Goal: Information Seeking & Learning: Learn about a topic

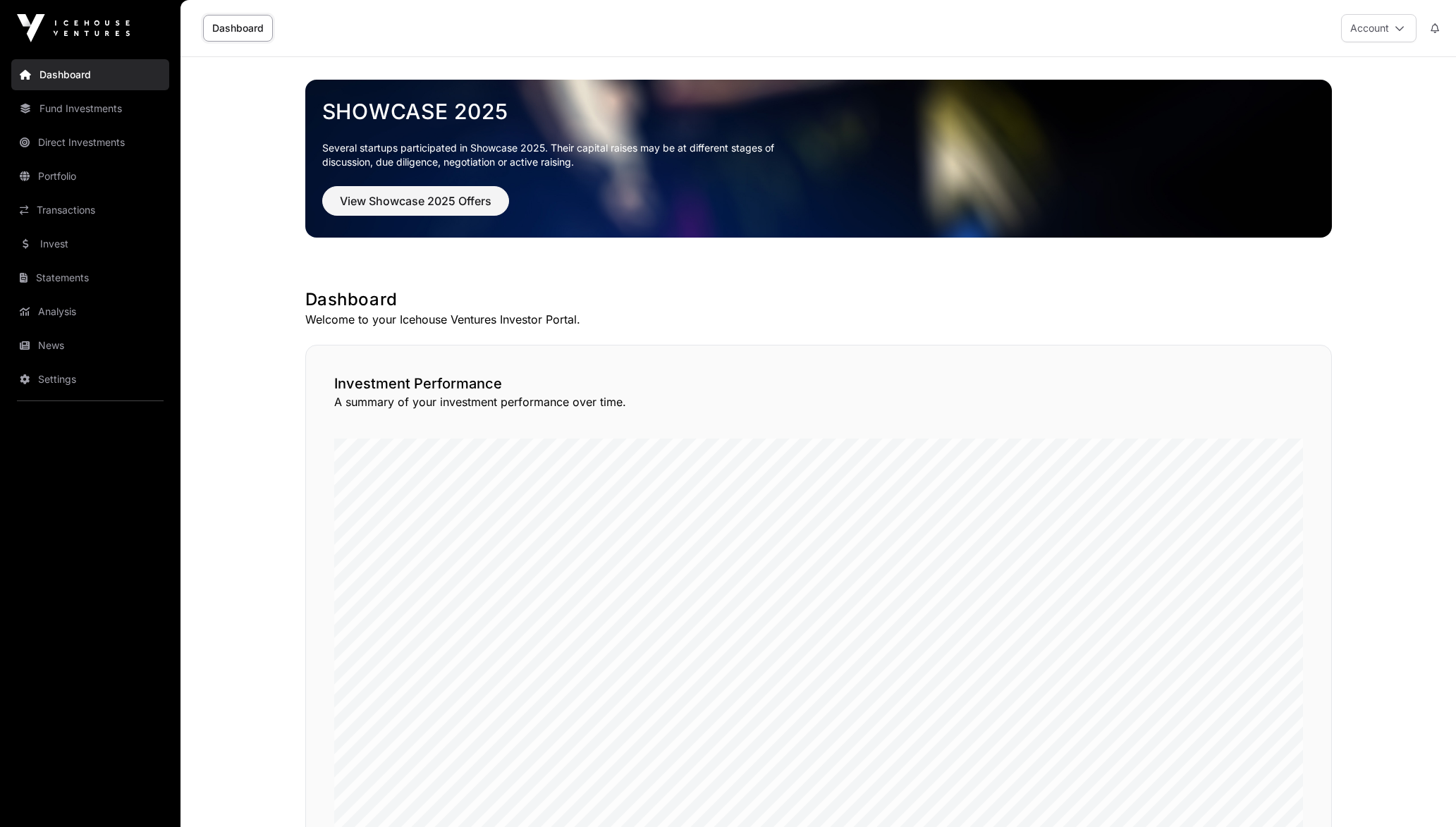
click at [128, 108] on link "Fund Investments" at bounding box center [90, 108] width 158 height 31
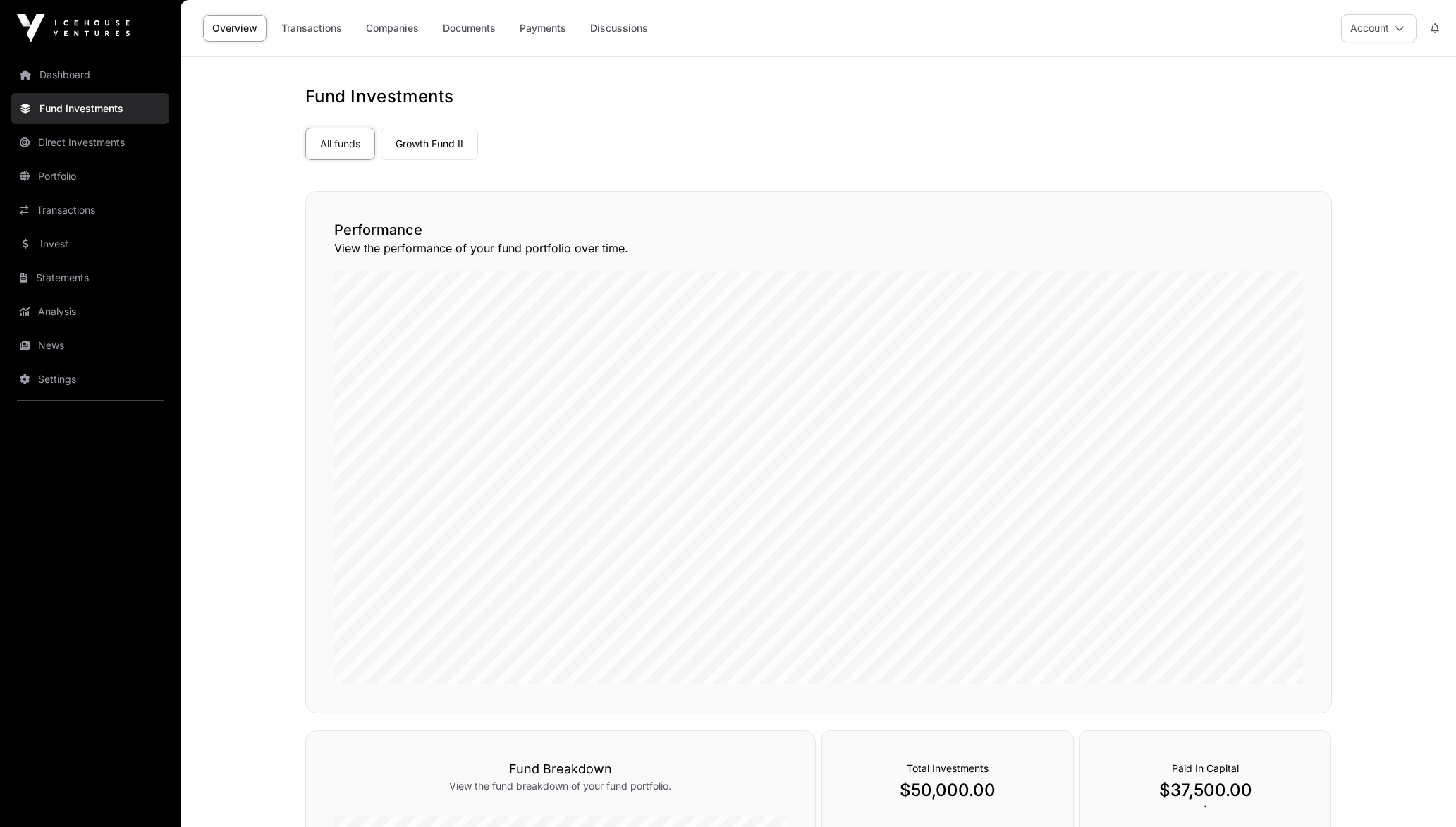
click at [392, 24] on link "Companies" at bounding box center [392, 29] width 71 height 27
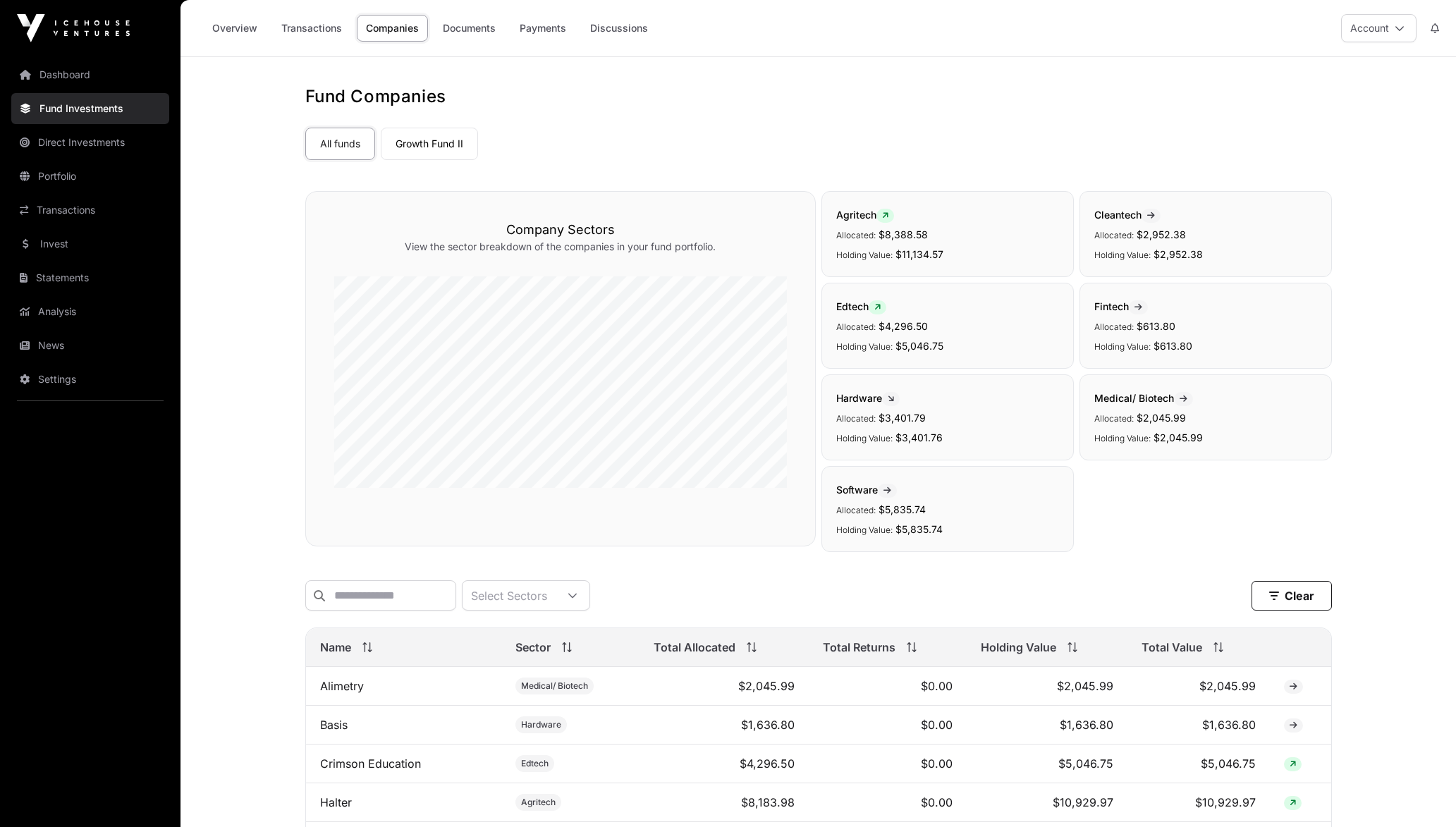
click at [119, 151] on link "Direct Investments" at bounding box center [90, 142] width 158 height 31
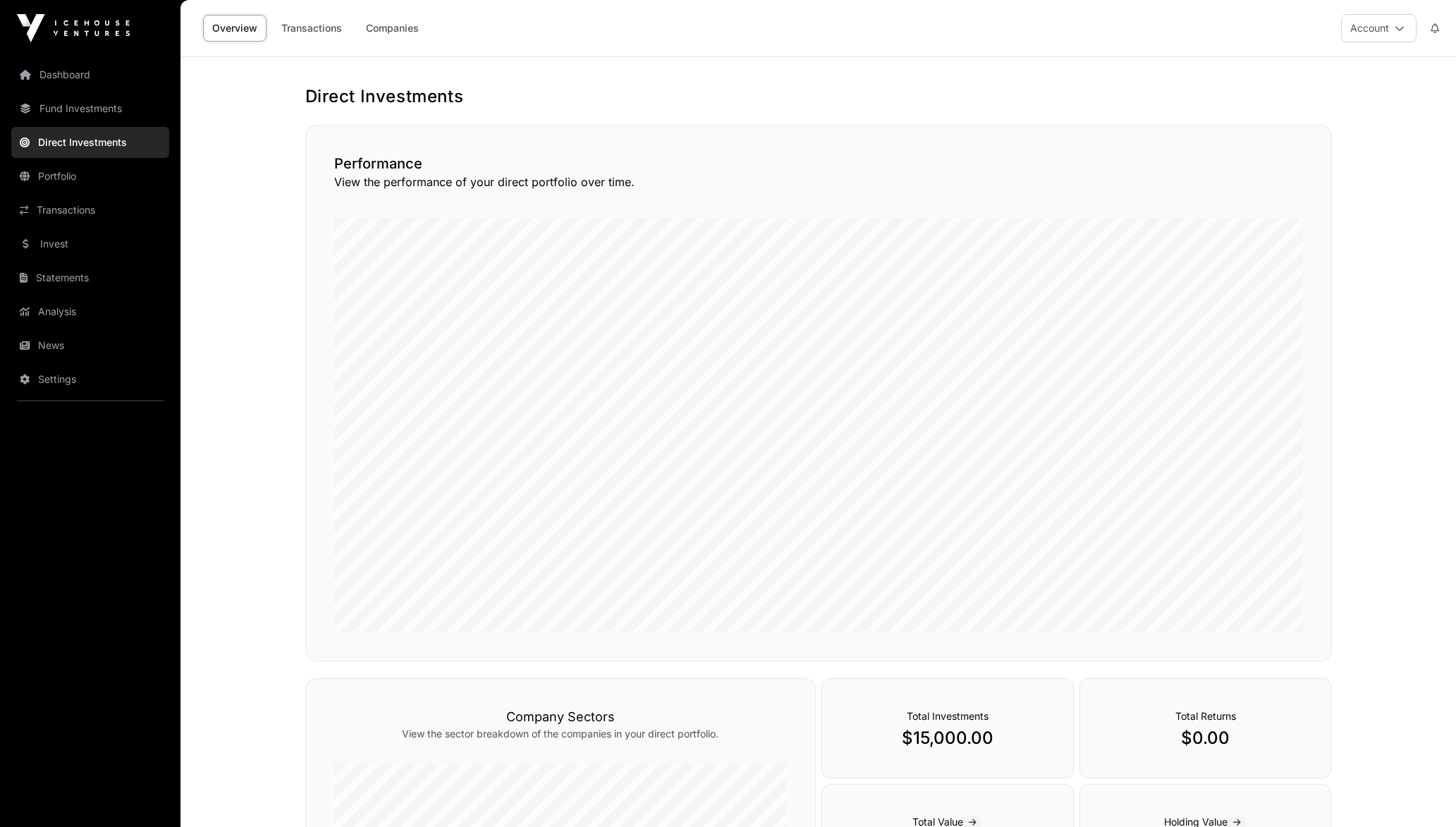
click at [93, 181] on link "Portfolio" at bounding box center [90, 176] width 158 height 31
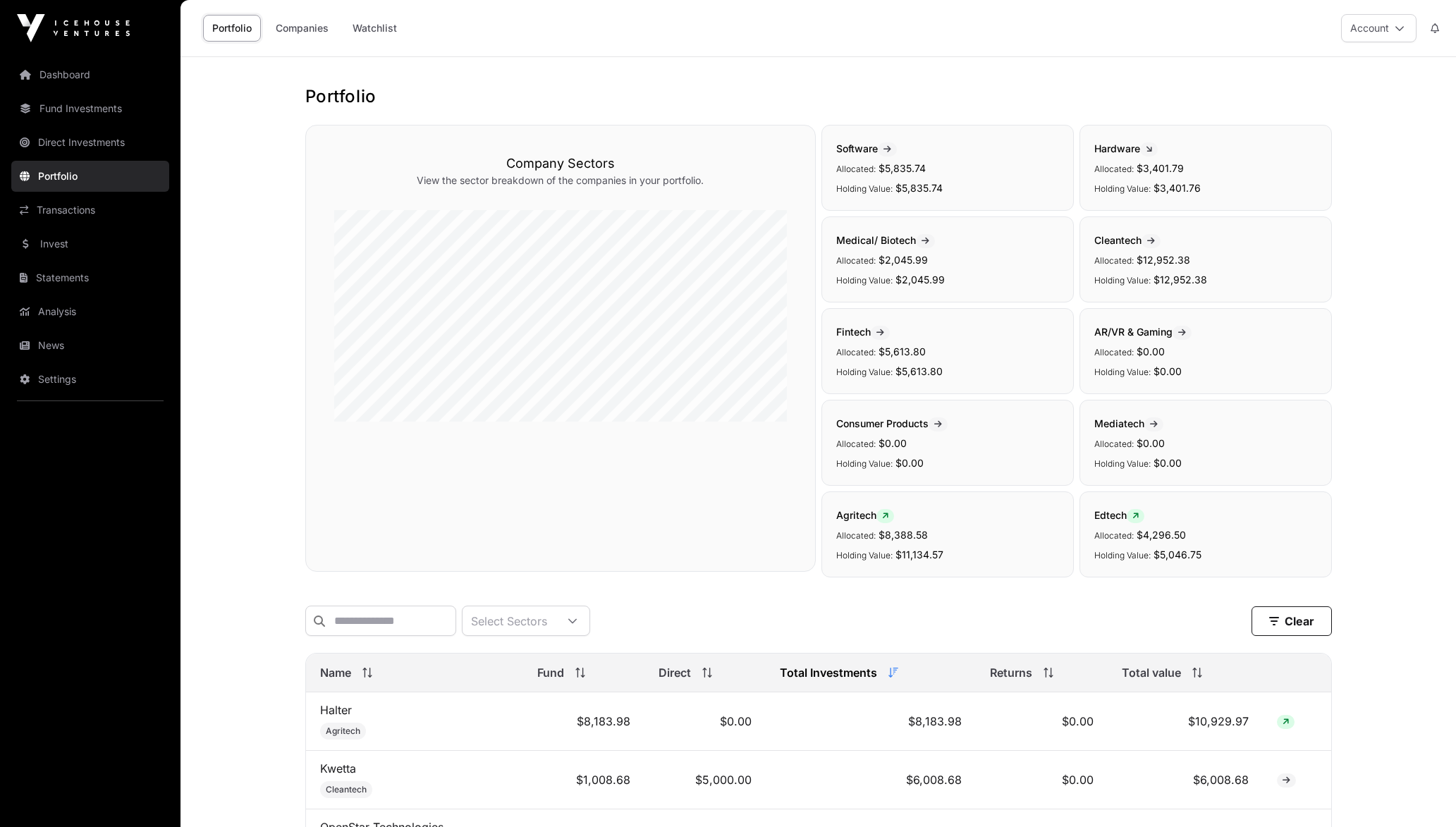
click at [342, 29] on div "Portfolio Companies Watchlist" at bounding box center [304, 29] width 203 height 27
click at [316, 33] on link "Companies" at bounding box center [302, 29] width 71 height 27
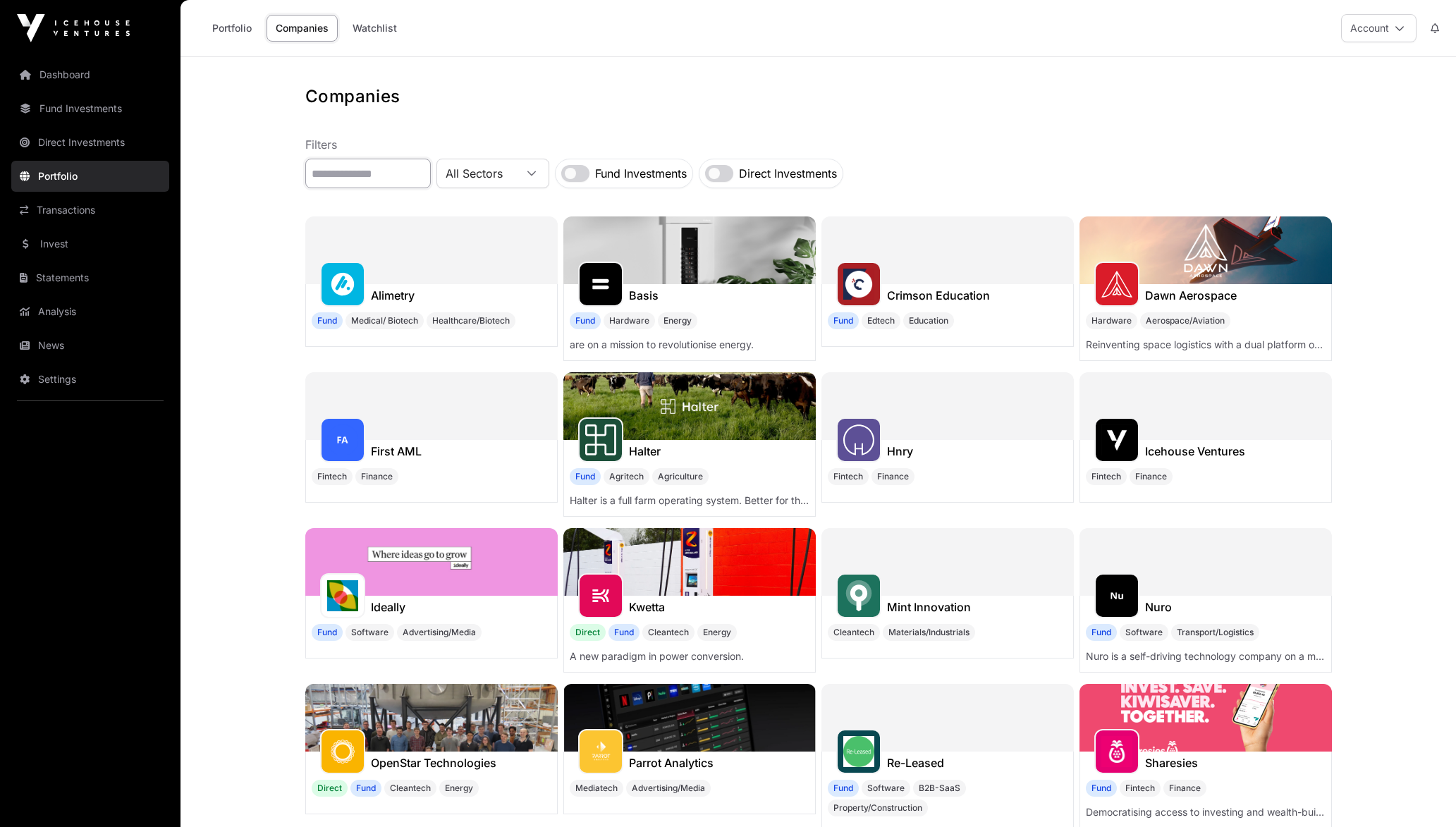
click at [386, 179] on input "text" at bounding box center [368, 173] width 126 height 29
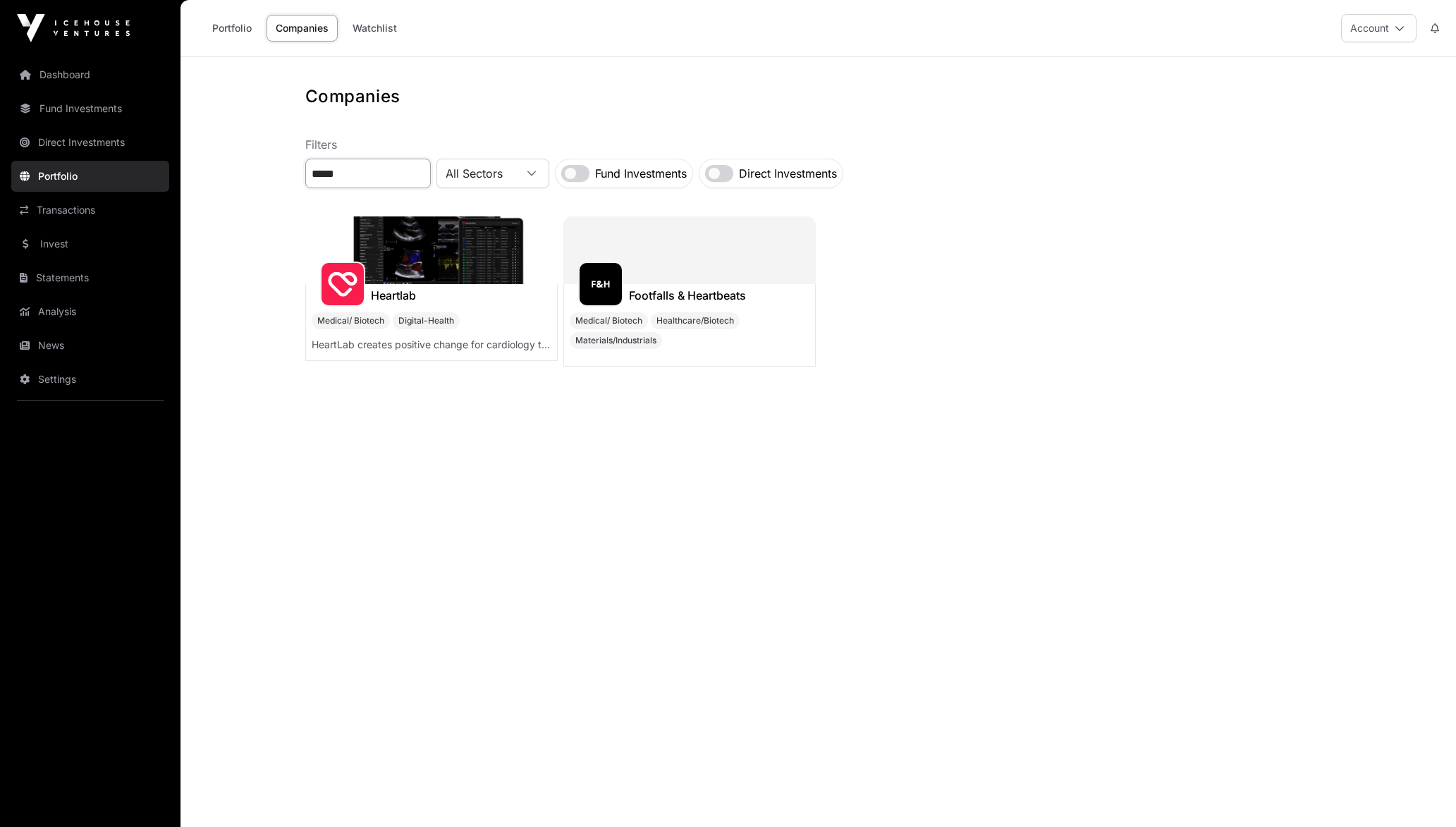
type input "*****"
click at [439, 261] on img at bounding box center [431, 250] width 252 height 68
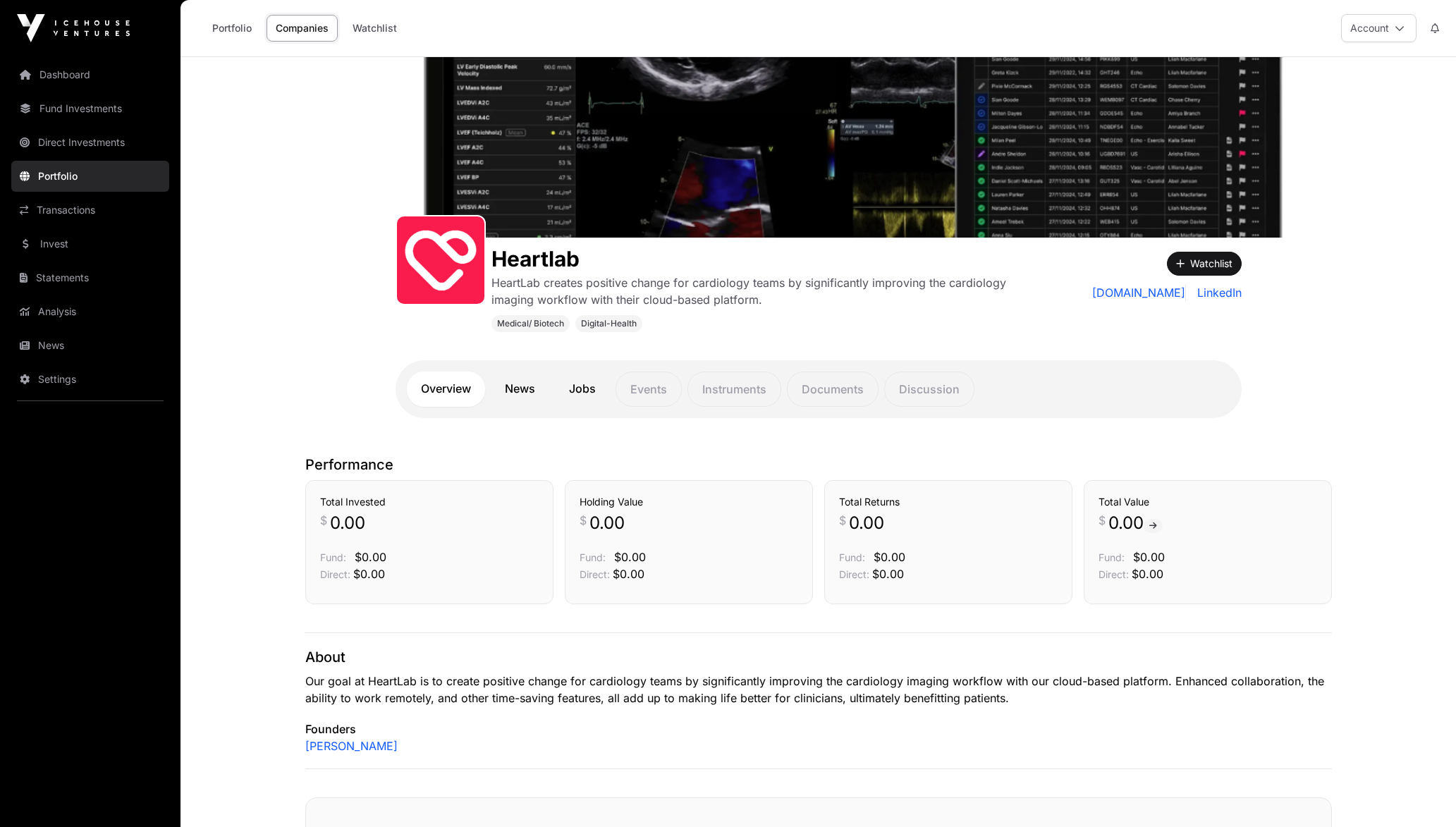
click at [499, 382] on link "News" at bounding box center [519, 389] width 58 height 35
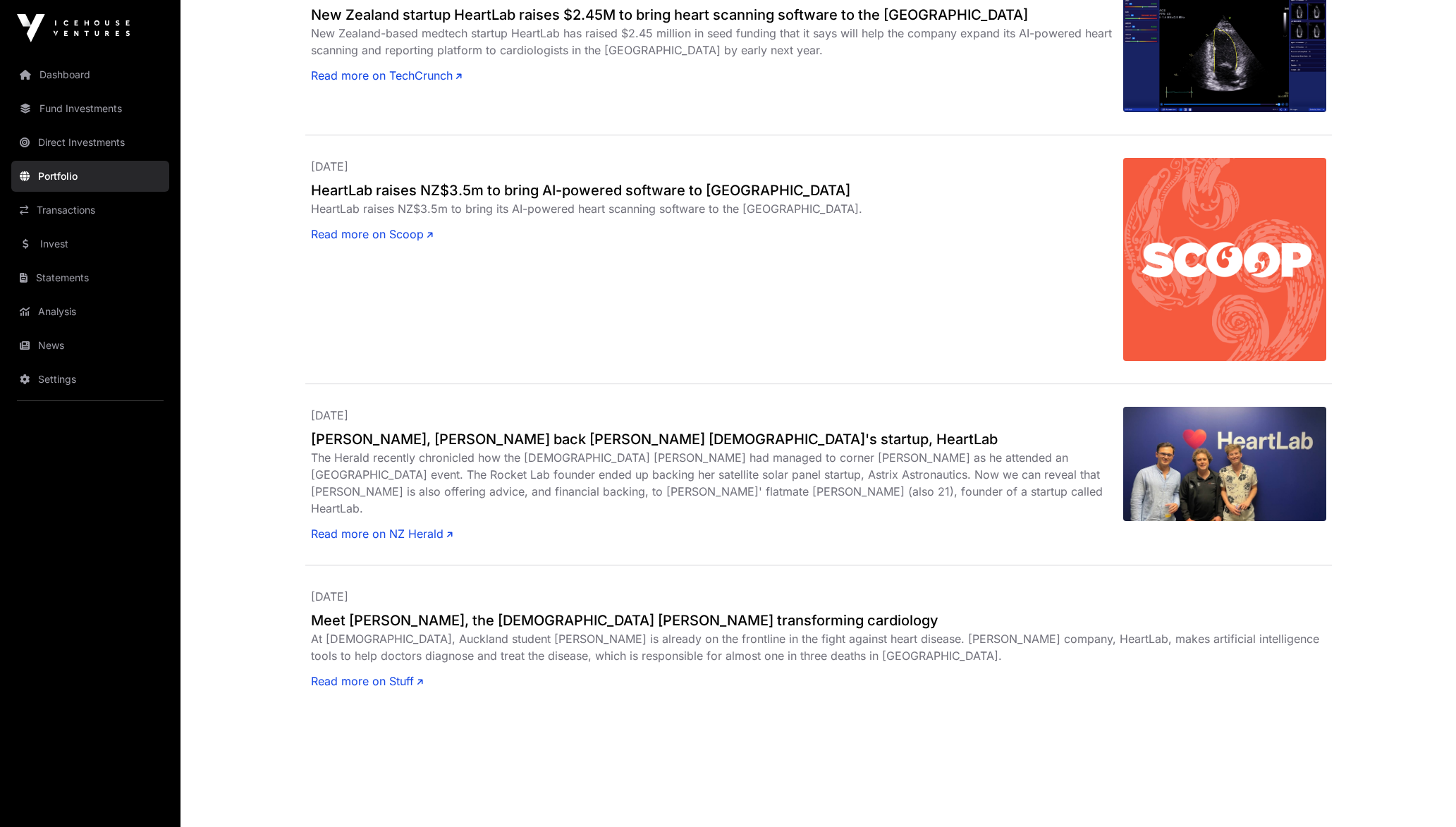
scroll to position [1977, 0]
